Goal: Check status

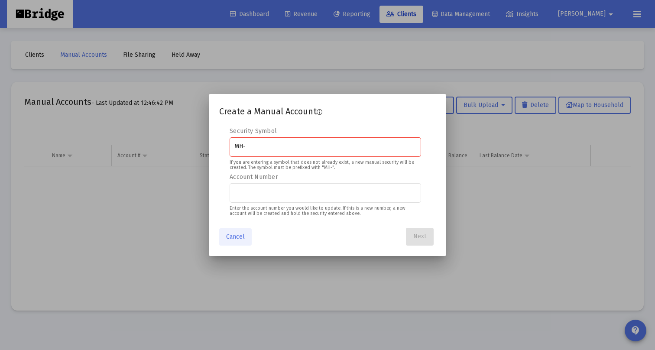
click at [236, 241] on button "Cancel" at bounding box center [235, 236] width 33 height 17
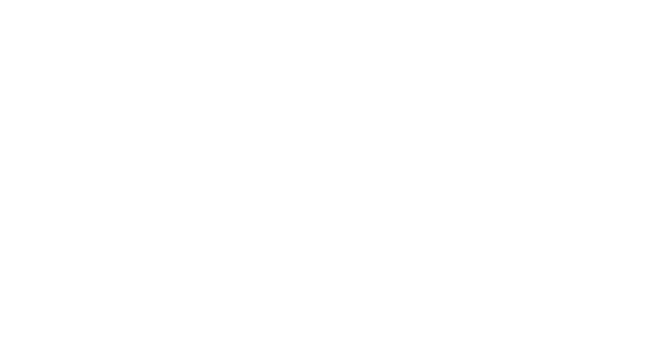
click at [325, 123] on body at bounding box center [327, 175] width 655 height 350
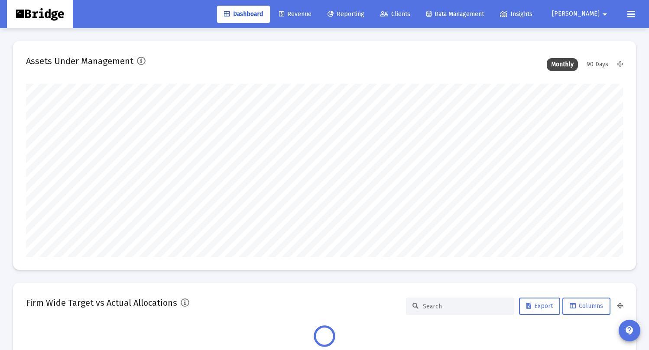
scroll to position [173, 597]
type input "[DATE]"
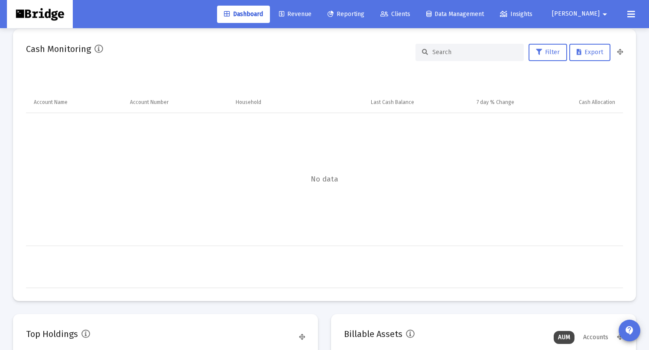
scroll to position [349, 0]
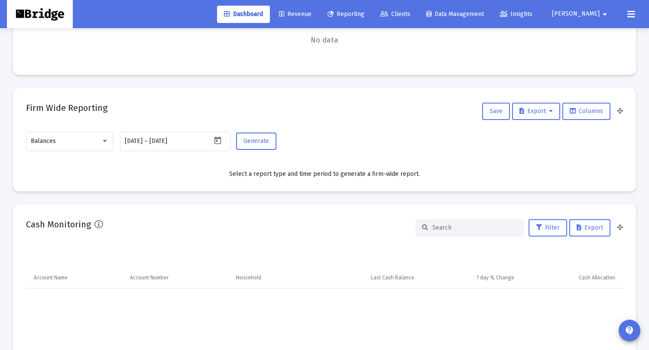
click at [355, 104] on div "Firm Wide Reporting Save Export Columns" at bounding box center [324, 111] width 597 height 21
click at [252, 15] on span "Dashboard" at bounding box center [243, 13] width 39 height 7
